Goal: Information Seeking & Learning: Check status

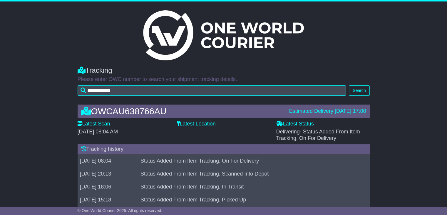
click at [178, 121] on icon at bounding box center [178, 123] width 3 height 5
click at [97, 124] on label "Latest Scan" at bounding box center [94, 124] width 33 height 6
click at [366, 92] on button "Search" at bounding box center [359, 90] width 21 height 10
